Goal: Task Accomplishment & Management: Use online tool/utility

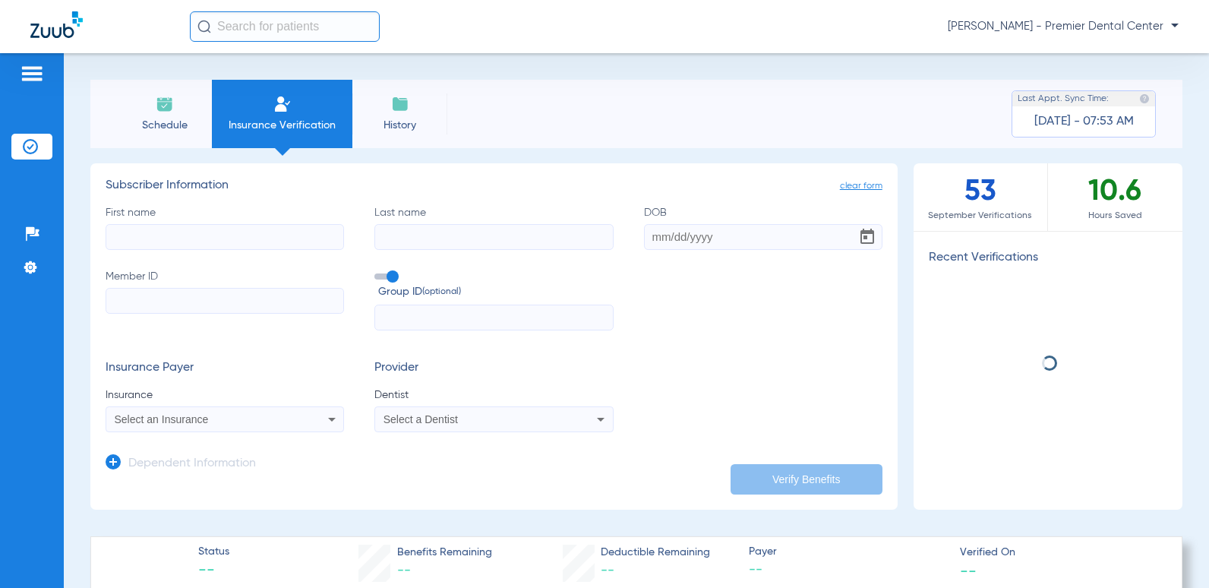
click at [259, 230] on input "First name" at bounding box center [225, 237] width 238 height 26
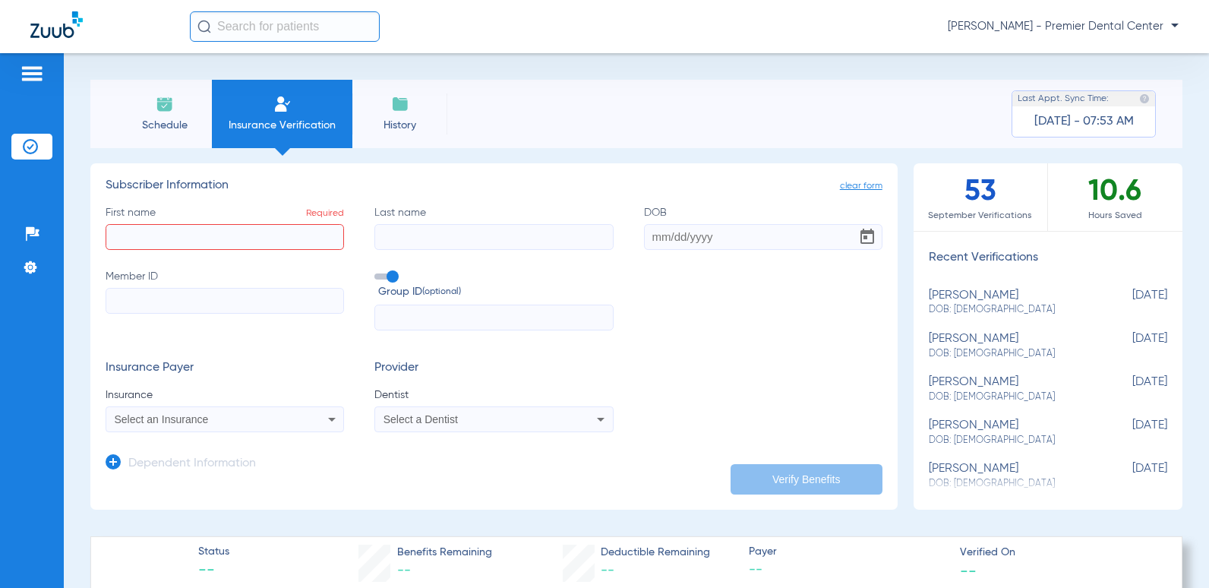
click at [206, 236] on input "First name Required" at bounding box center [225, 237] width 238 height 26
type input "[PERSON_NAME]"
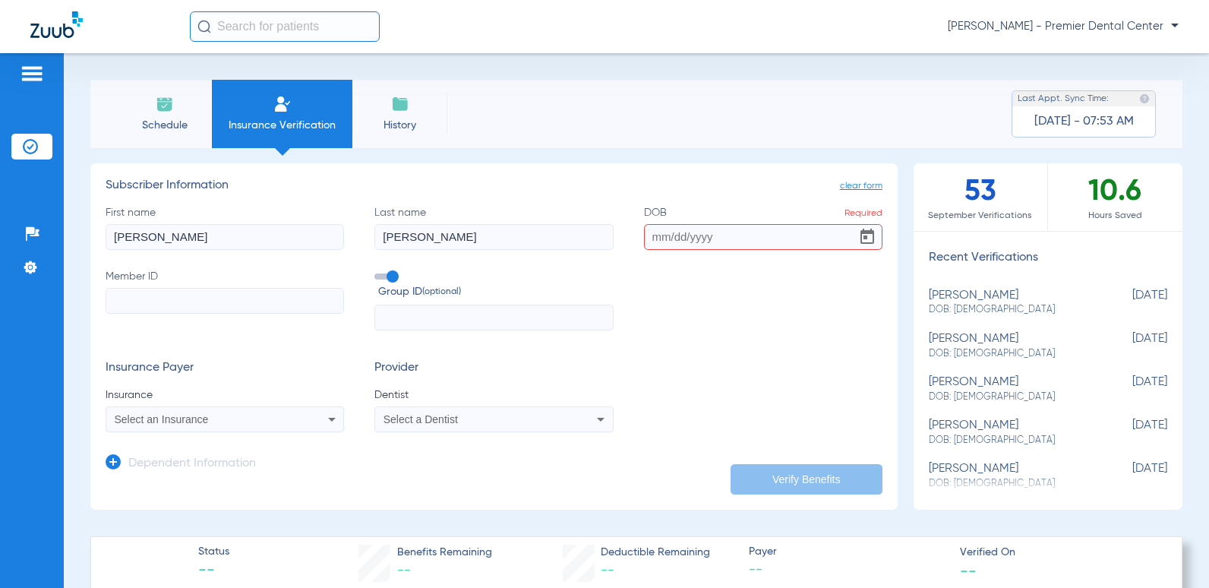
click at [705, 240] on input "DOB Required" at bounding box center [763, 237] width 238 height 26
click at [755, 246] on input "DOB Required" at bounding box center [763, 237] width 238 height 26
type input "0"
type input "[DATE]"
click at [191, 295] on input "Member ID Required" at bounding box center [225, 301] width 238 height 26
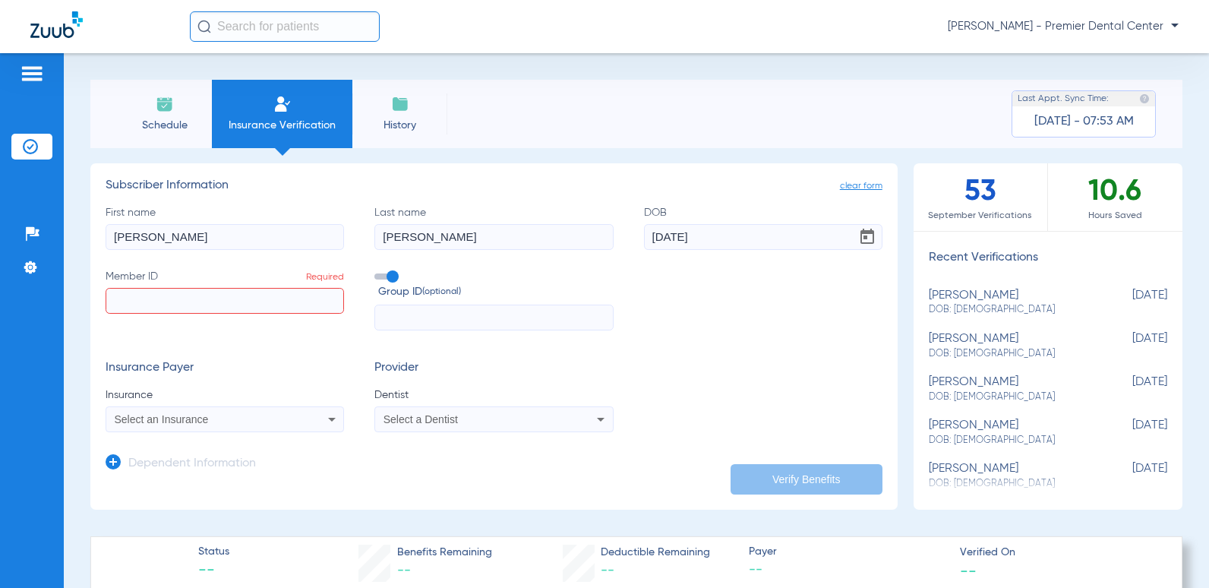
paste input "285784327"
type input "285784327"
click at [440, 322] on input "text" at bounding box center [493, 317] width 238 height 26
type input "00054068"
click at [238, 424] on div "Select an Insurance" at bounding box center [203, 419] width 177 height 11
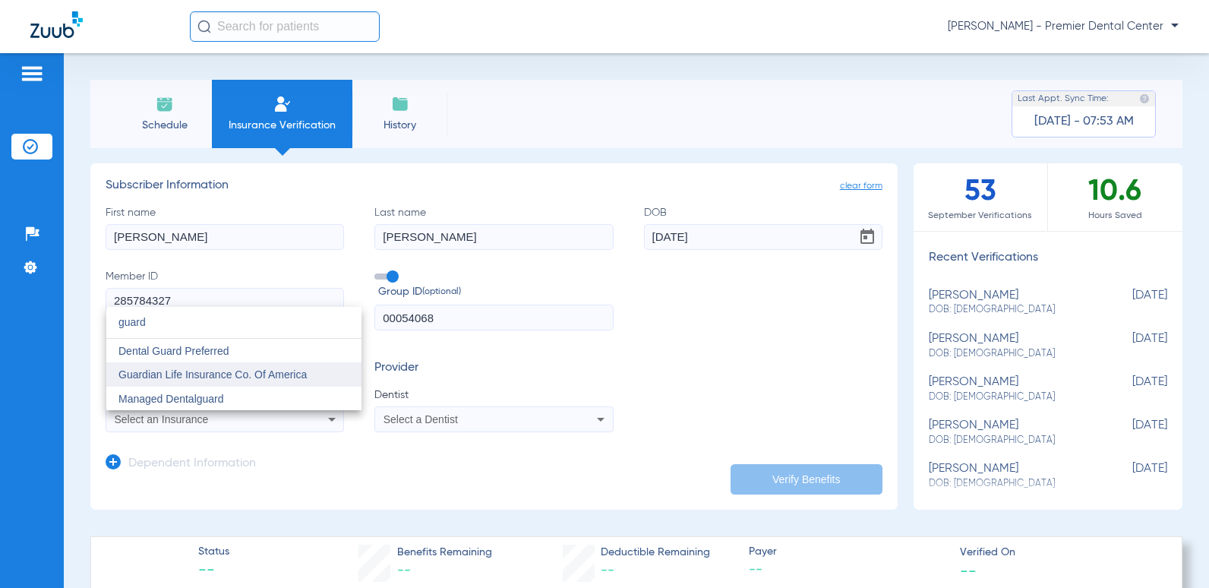
type input "guard"
click at [235, 369] on span "Guardian Life Insurance Co. Of America" at bounding box center [212, 374] width 188 height 12
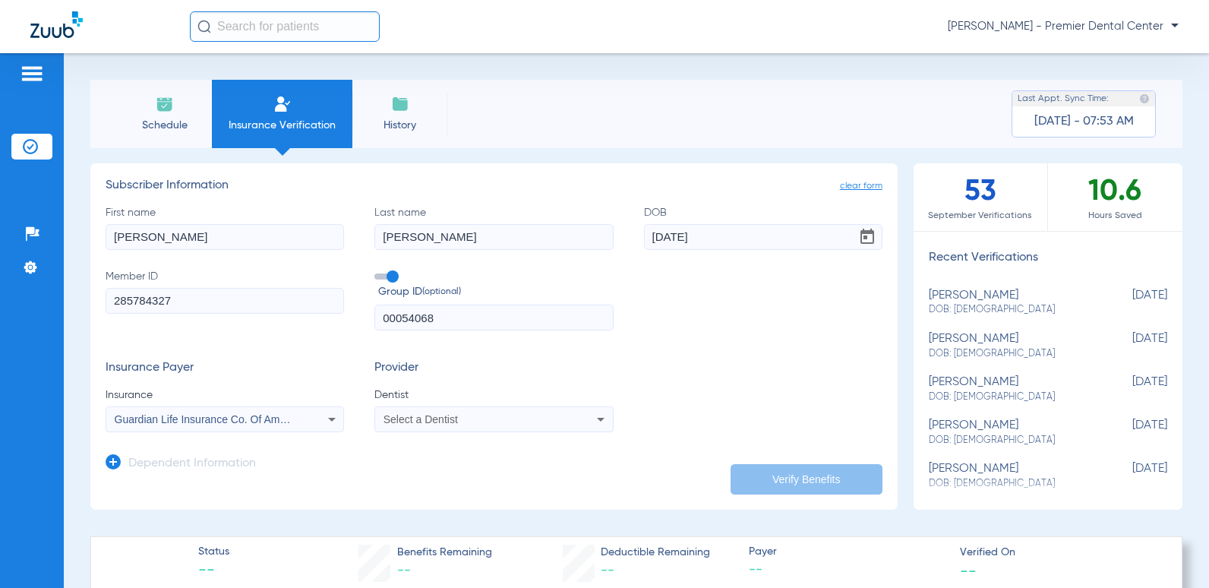
click at [386, 277] on span at bounding box center [385, 276] width 23 height 6
click at [377, 271] on input "Group ID (optional)" at bounding box center [377, 271] width 0 height 0
click at [379, 278] on span at bounding box center [385, 276] width 23 height 6
click at [377, 271] on input "Group ID (optional)" at bounding box center [377, 271] width 0 height 0
click at [418, 429] on mat-select "Select a Dentist" at bounding box center [493, 419] width 238 height 26
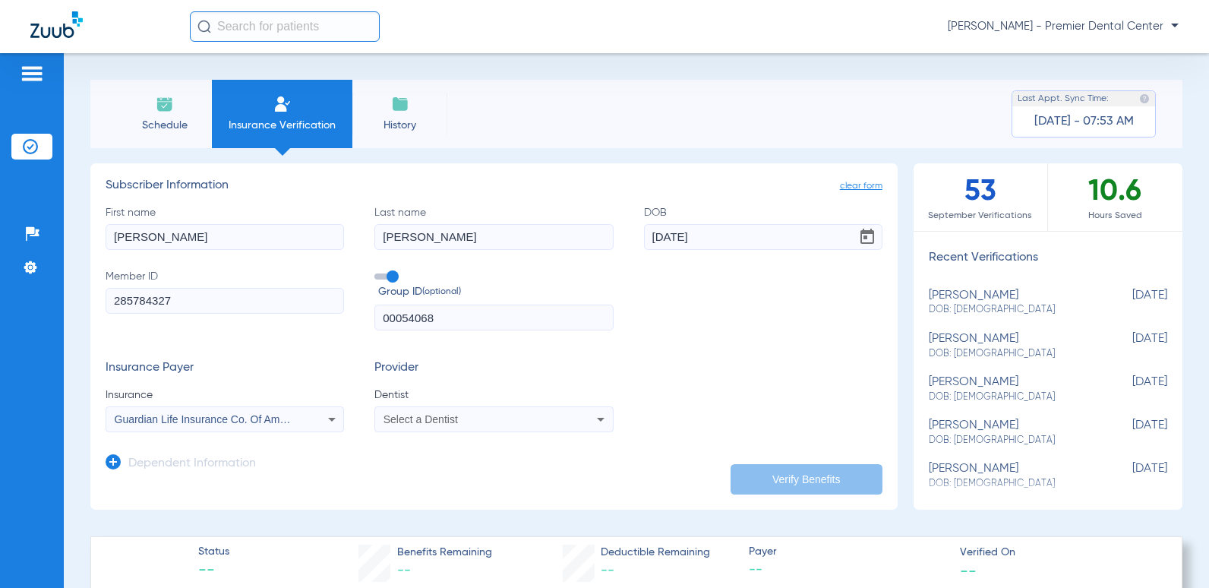
click at [422, 423] on span "Select a Dentist" at bounding box center [420, 419] width 74 height 12
type input "gas"
click at [432, 401] on span "[PERSON_NAME]" at bounding box center [429, 398] width 89 height 12
click at [767, 481] on button "Verify Benefits" at bounding box center [806, 479] width 152 height 30
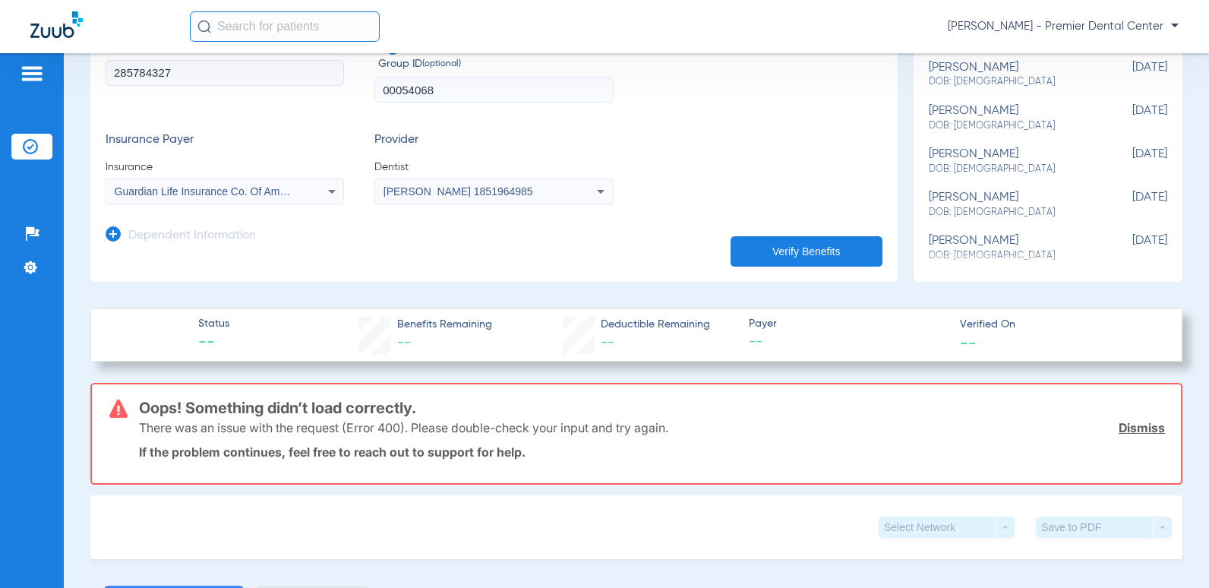
scroll to position [152, 0]
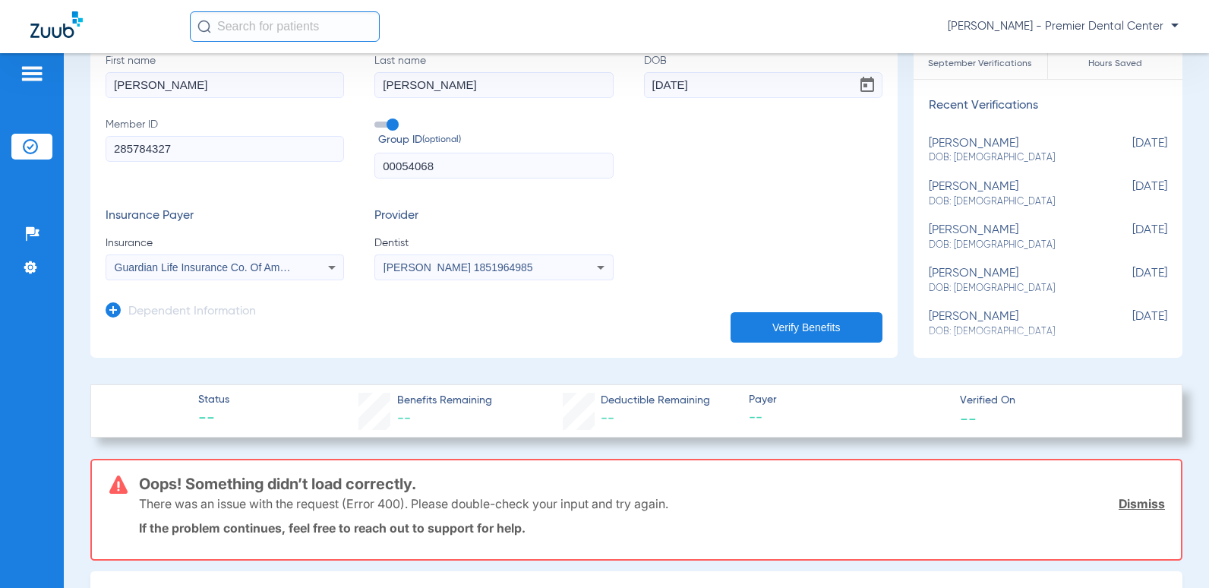
click at [744, 339] on button "Verify Benefits" at bounding box center [806, 327] width 152 height 30
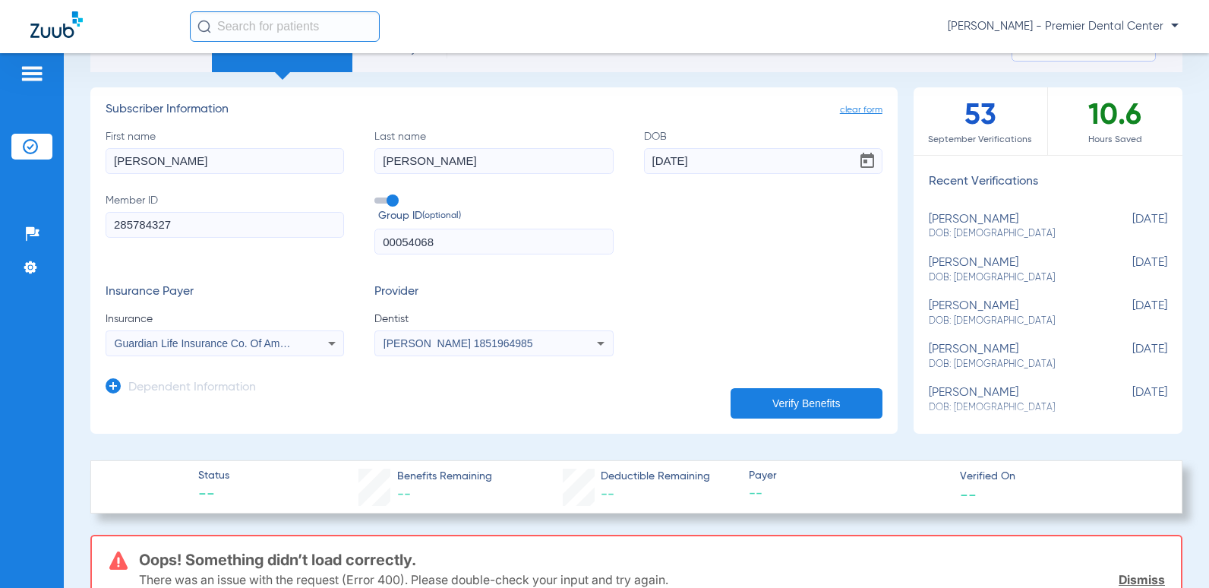
click at [765, 396] on button "Verify Benefits" at bounding box center [806, 403] width 152 height 30
drag, startPoint x: 226, startPoint y: 235, endPoint x: 73, endPoint y: 238, distance: 153.4
click at [73, 238] on div "Schedule Insurance Verification History Last Appt. Sync Time: [DATE] - 07:53 AM…" at bounding box center [636, 320] width 1145 height 534
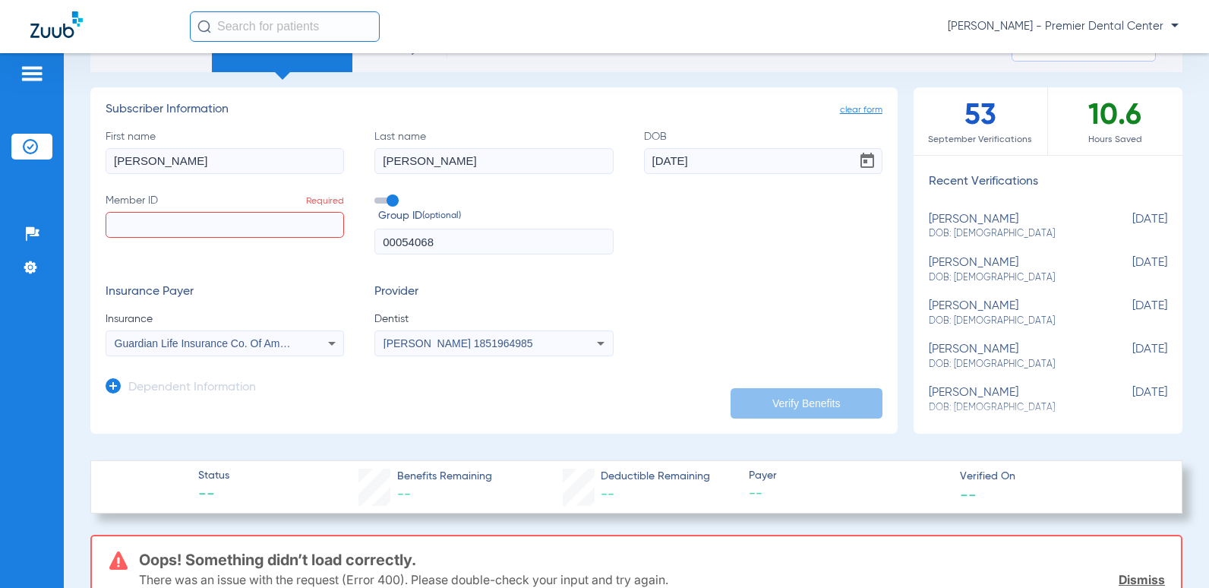
click at [205, 234] on input "Member ID Required" at bounding box center [225, 225] width 238 height 26
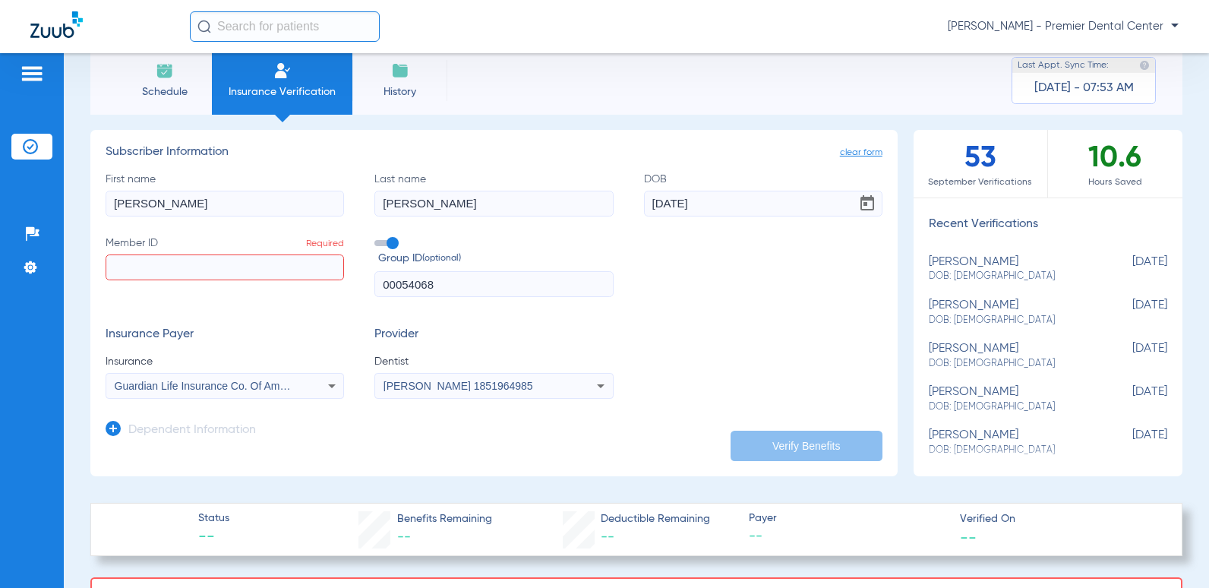
scroll to position [0, 0]
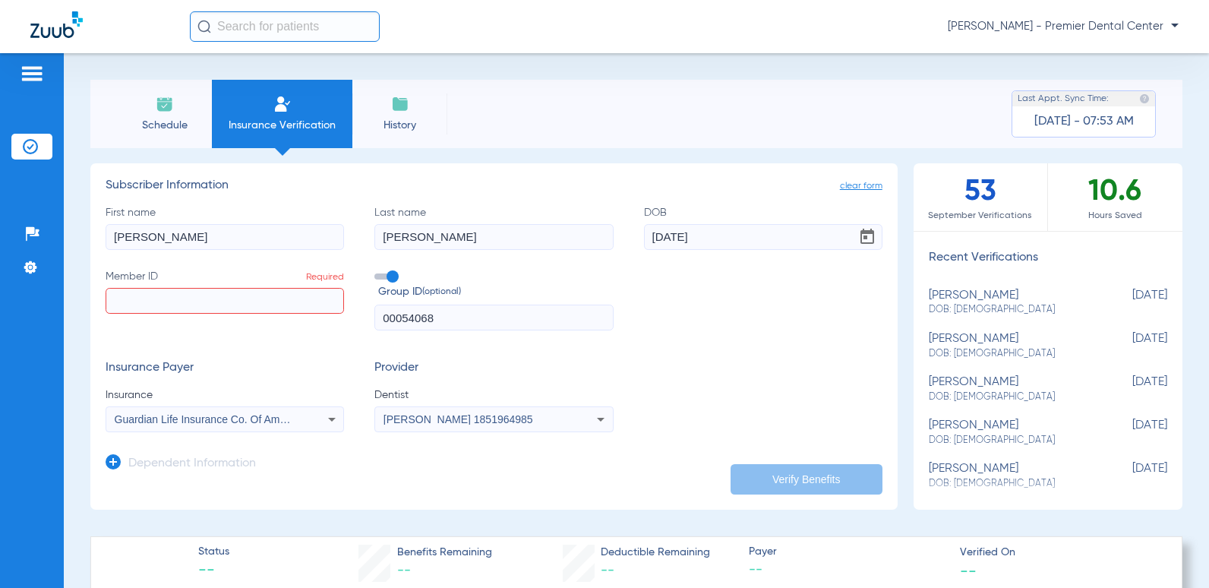
click at [257, 307] on input "Member ID Required" at bounding box center [225, 301] width 238 height 26
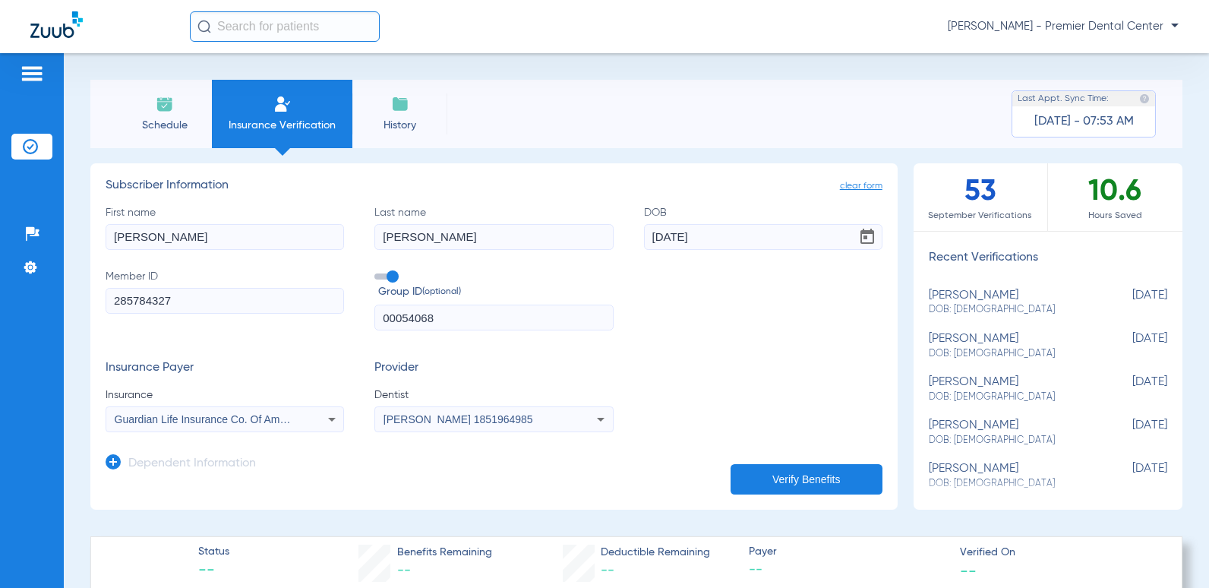
type input "285784327"
click at [835, 466] on button "Verify Benefits" at bounding box center [806, 479] width 152 height 30
drag, startPoint x: 202, startPoint y: 289, endPoint x: -96, endPoint y: 313, distance: 299.3
click at [0, 313] on html "[PERSON_NAME] - Premier Dental Center Patients Insurance Verification Setup Hel…" at bounding box center [604, 294] width 1209 height 588
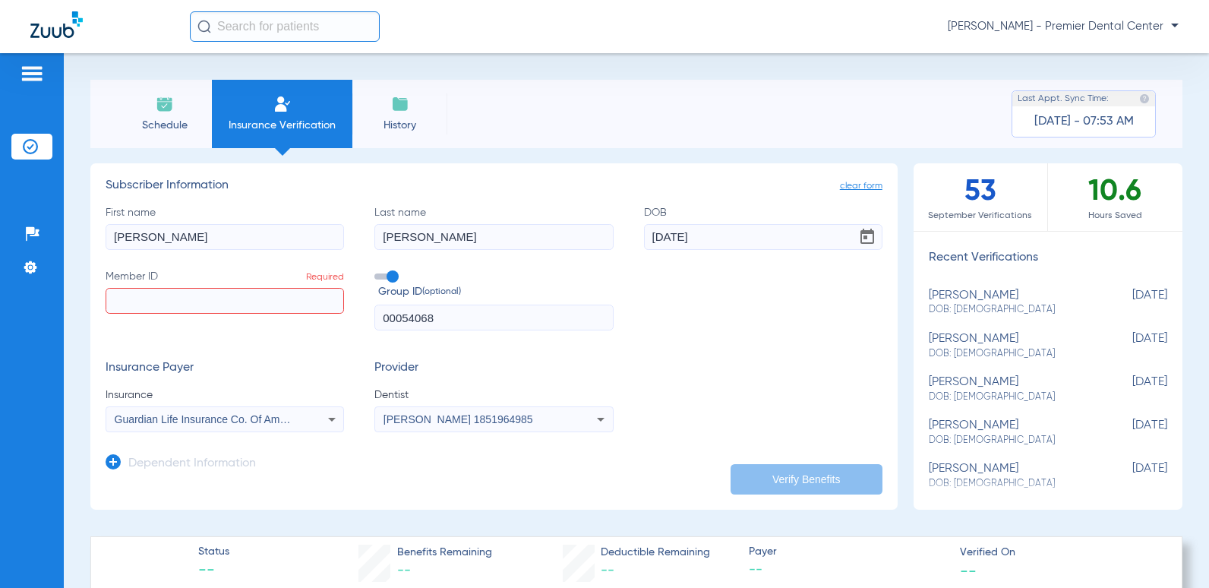
click at [733, 358] on form "First name [PERSON_NAME] Last name [PERSON_NAME] [DEMOGRAPHIC_DATA] Member ID R…" at bounding box center [494, 319] width 777 height 228
